Goal: Book appointment/travel/reservation

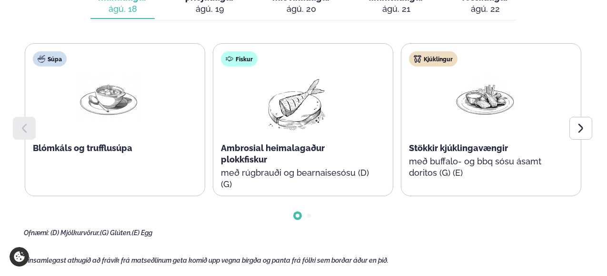
scroll to position [481, 0]
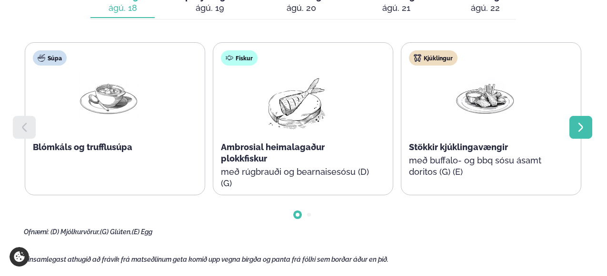
click at [578, 128] on icon at bounding box center [580, 127] width 11 height 11
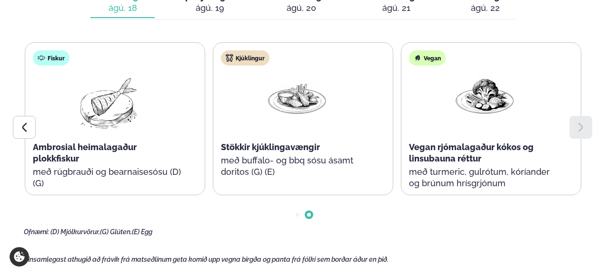
click at [580, 124] on icon at bounding box center [580, 127] width 5 height 9
click at [21, 133] on icon at bounding box center [24, 127] width 11 height 11
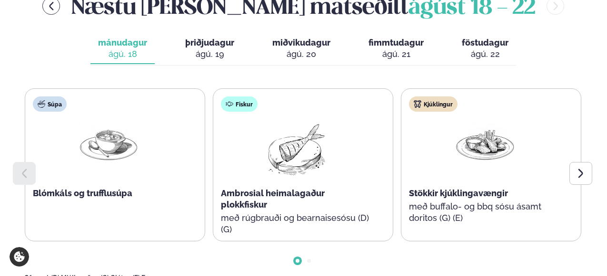
scroll to position [431, 0]
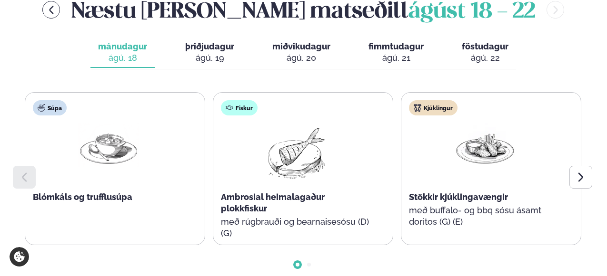
click at [209, 57] on div "ágú. 19" at bounding box center [209, 57] width 49 height 11
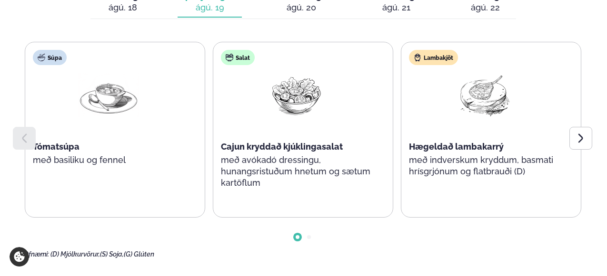
scroll to position [483, 0]
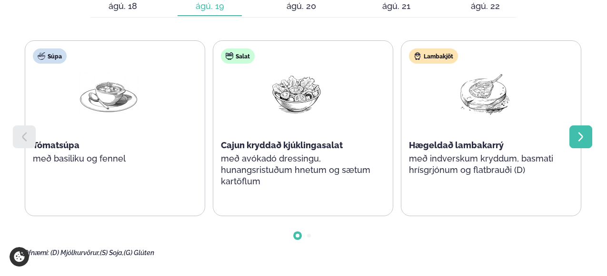
click at [579, 128] on div at bounding box center [580, 137] width 23 height 23
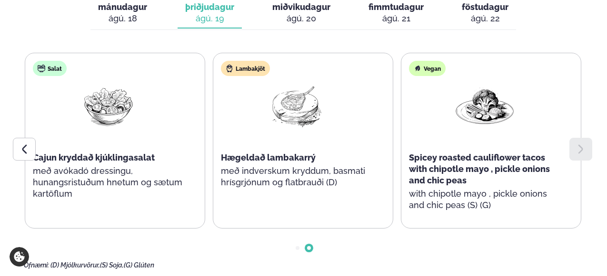
scroll to position [468, 0]
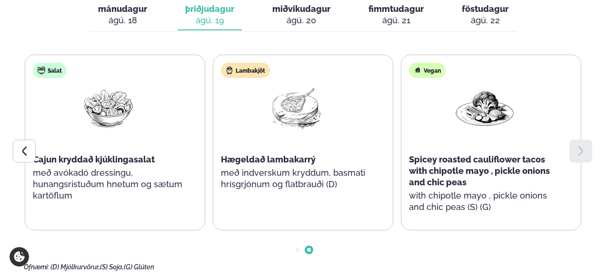
click at [296, 21] on div "ágú. 20" at bounding box center [301, 20] width 58 height 11
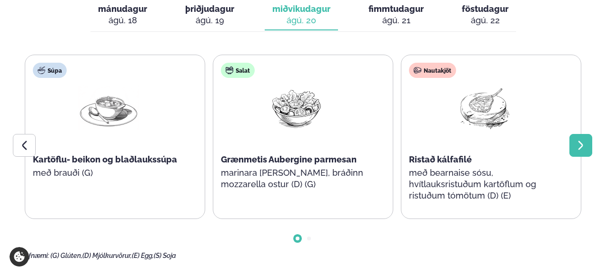
click at [578, 138] on div at bounding box center [580, 145] width 23 height 23
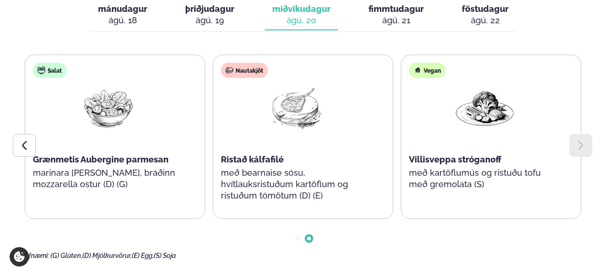
click at [394, 22] on div "ágú. 21" at bounding box center [395, 20] width 55 height 11
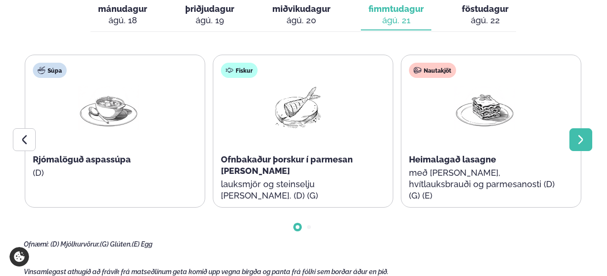
click at [579, 140] on icon at bounding box center [580, 139] width 11 height 11
